Goal: Use online tool/utility

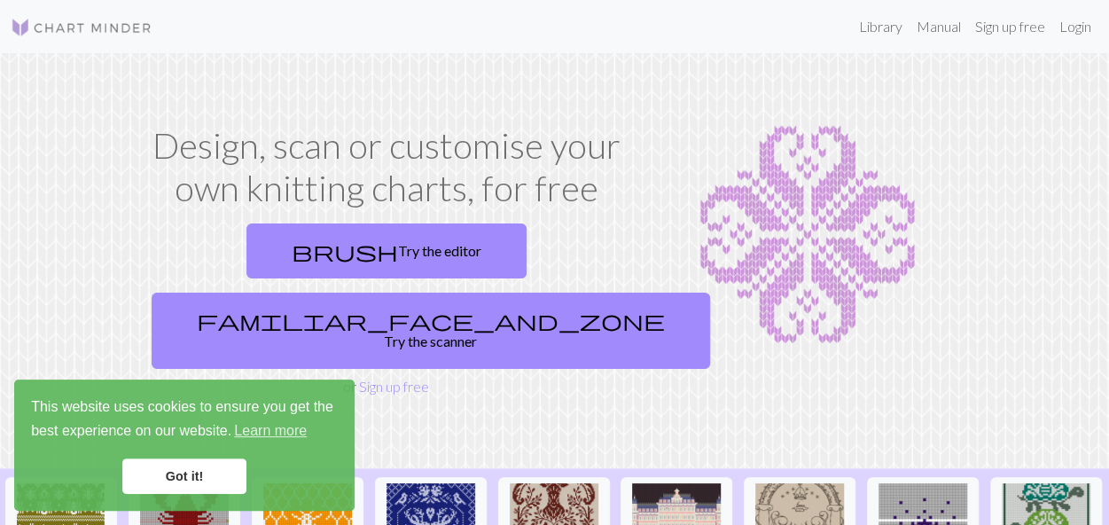
click at [211, 480] on link "Got it!" at bounding box center [184, 475] width 124 height 35
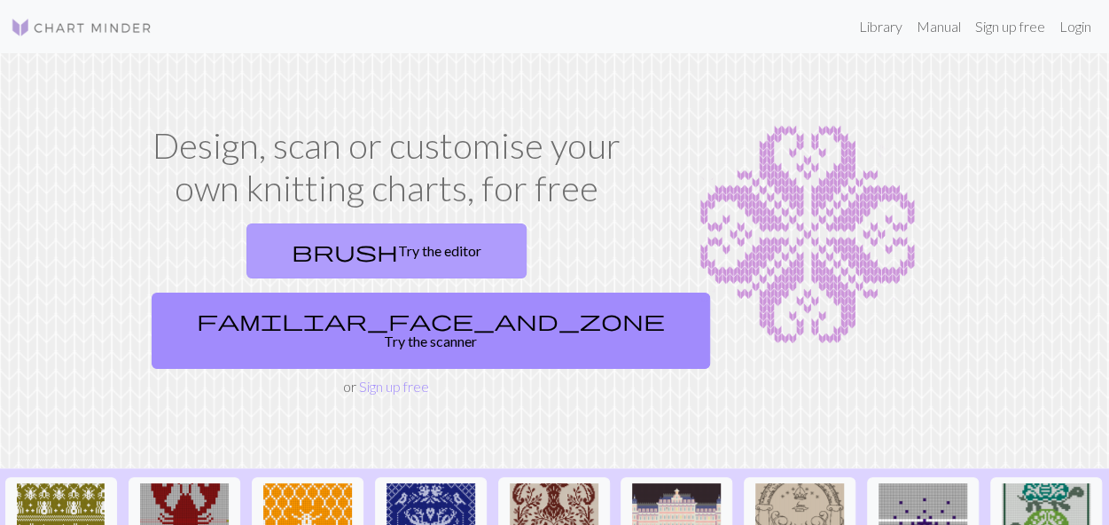
click at [266, 247] on link "brush Try the editor" at bounding box center [386, 250] width 280 height 55
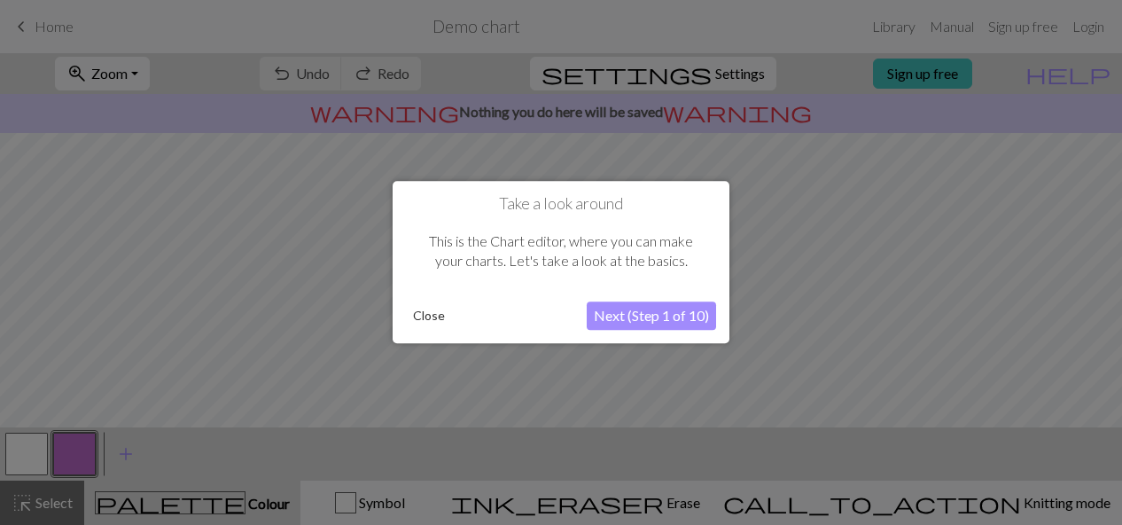
click at [417, 320] on button "Close" at bounding box center [429, 316] width 46 height 27
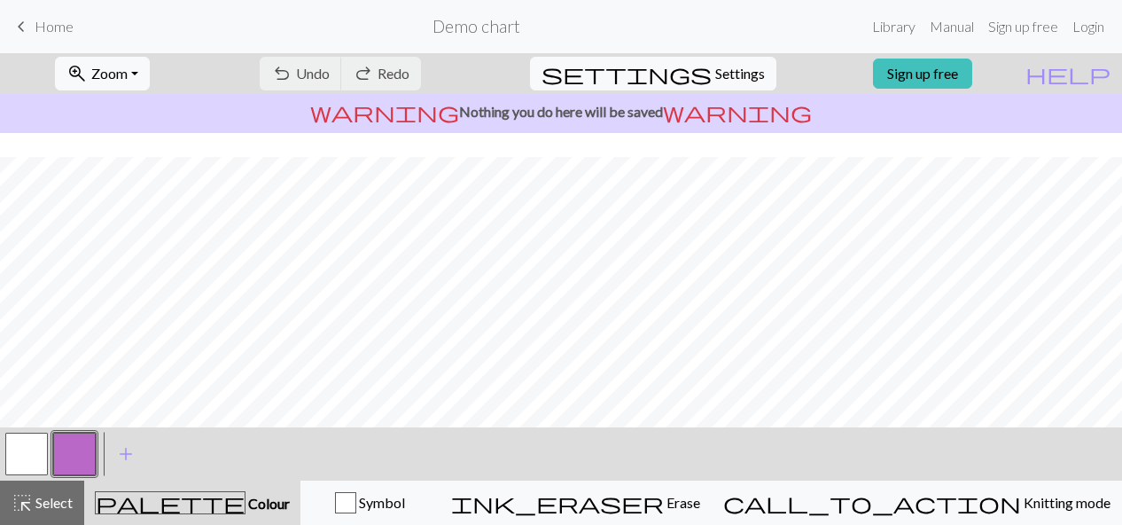
scroll to position [39, 0]
click at [715, 81] on span "Settings" at bounding box center [740, 73] width 50 height 21
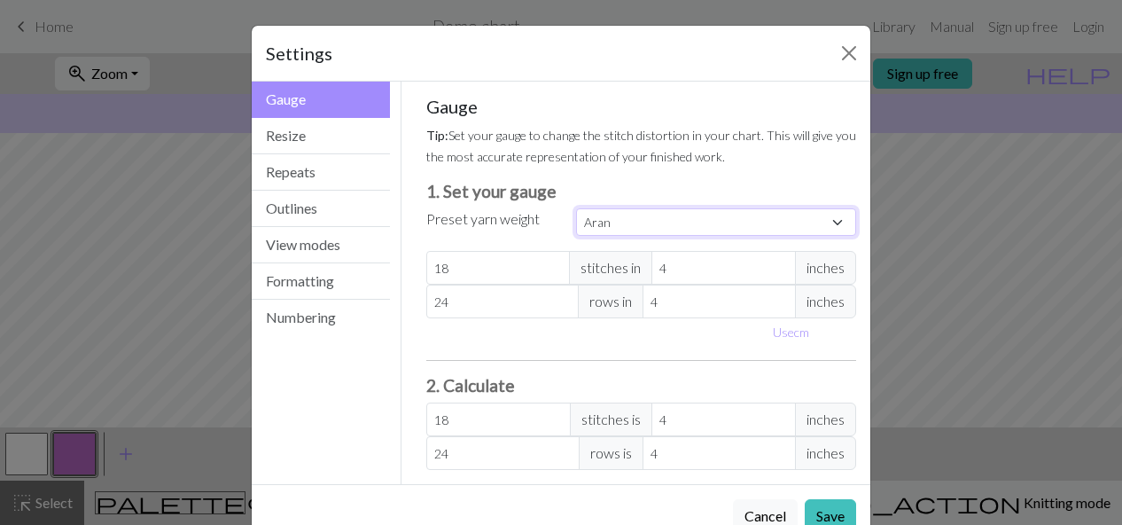
click at [604, 228] on select "Custom Square Lace Light Fingering Fingering Sport Double knit Worsted Aran Bul…" at bounding box center [716, 221] width 280 height 27
select select "fingering"
click at [576, 208] on select "Custom Square Lace Light Fingering Fingering Sport Double knit Worsted Aran Bul…" at bounding box center [716, 221] width 280 height 27
type input "28"
type input "36"
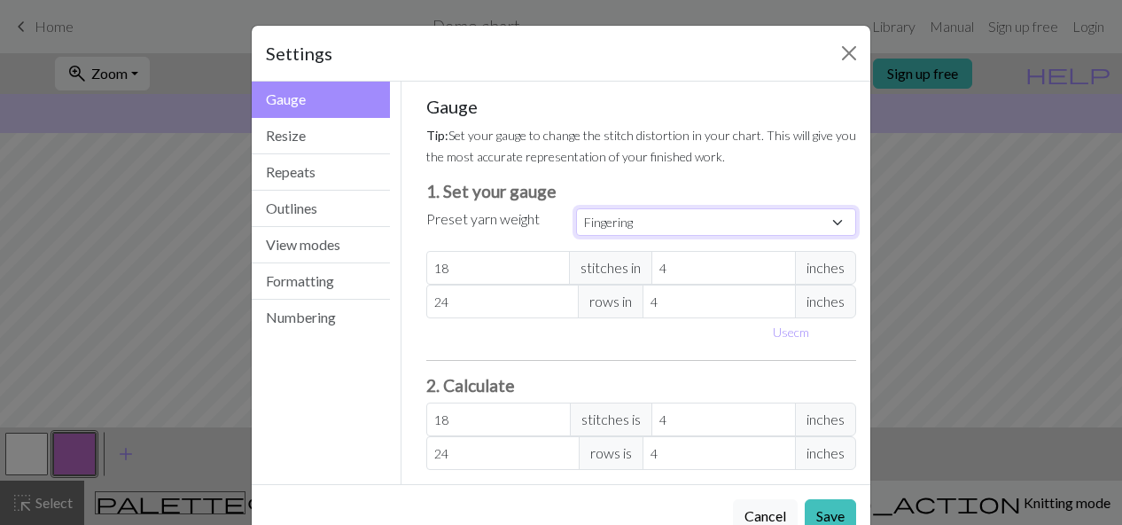
type input "28"
type input "36"
click at [282, 146] on button "Resize" at bounding box center [321, 136] width 138 height 36
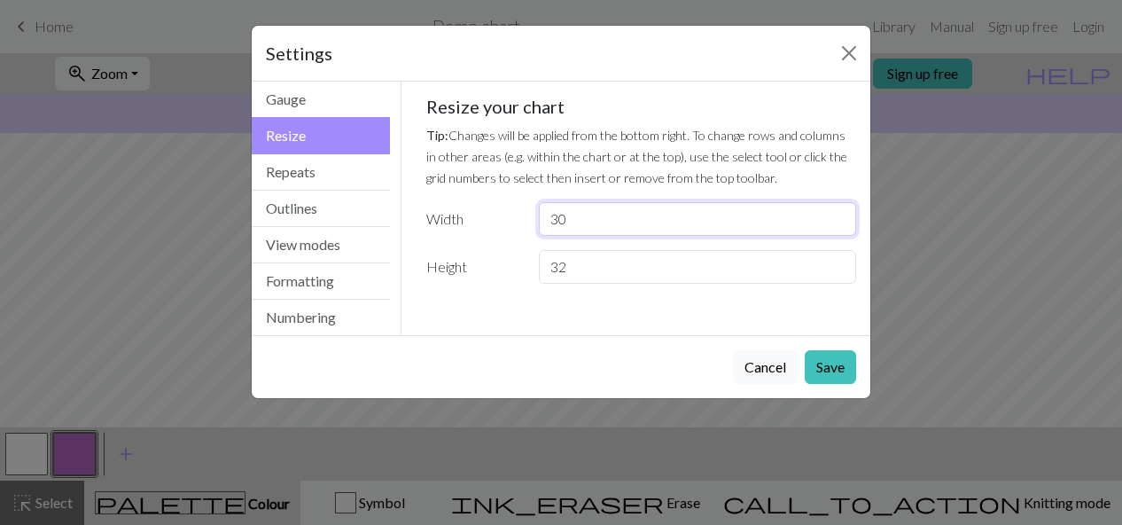
click at [582, 218] on input "30" at bounding box center [697, 219] width 317 height 34
type input "3"
type input "72"
click at [581, 256] on input "32" at bounding box center [697, 267] width 317 height 34
type input "3"
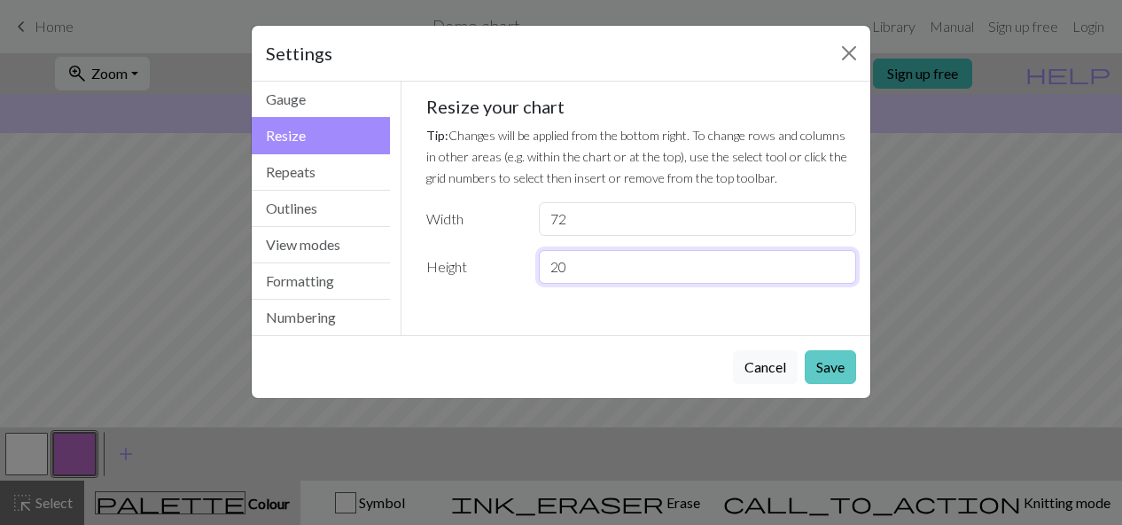
type input "20"
click at [817, 359] on button "Save" at bounding box center [830, 367] width 51 height 34
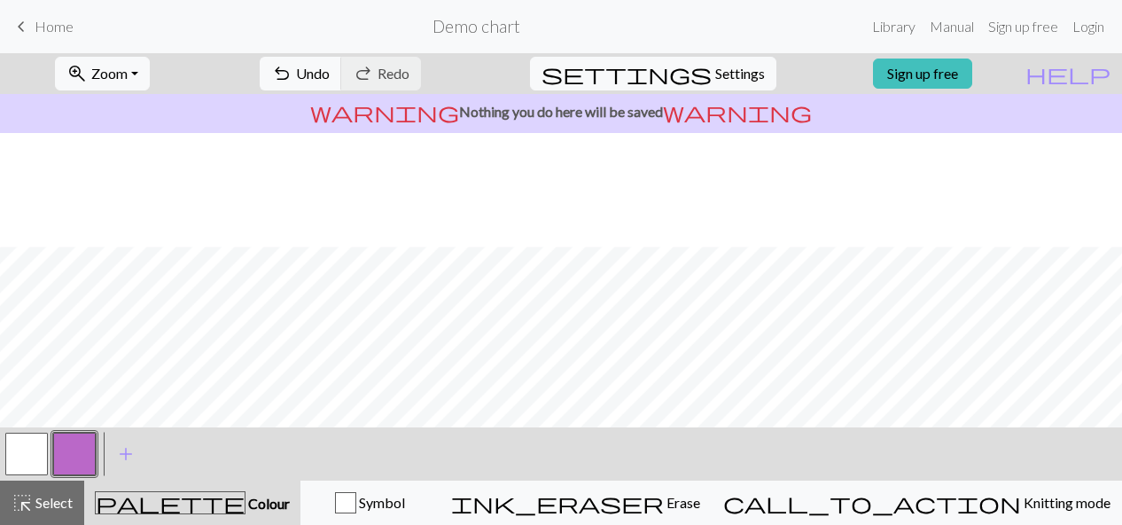
scroll to position [152, 0]
click at [37, 444] on button "button" at bounding box center [26, 454] width 43 height 43
